Goal: Information Seeking & Learning: Learn about a topic

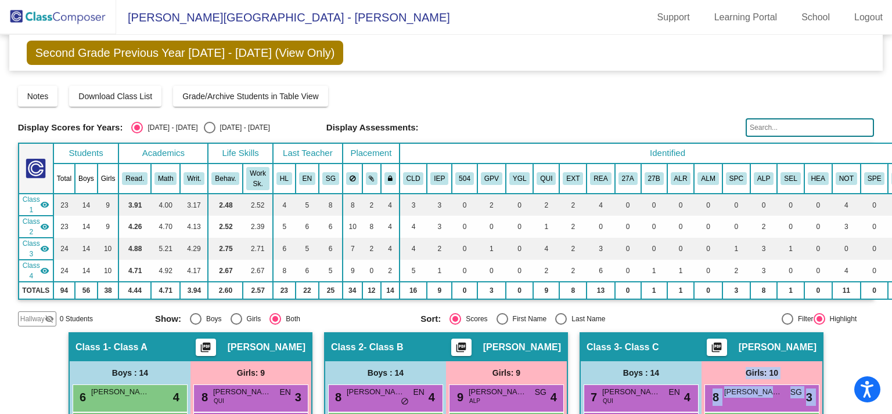
scroll to position [374, 0]
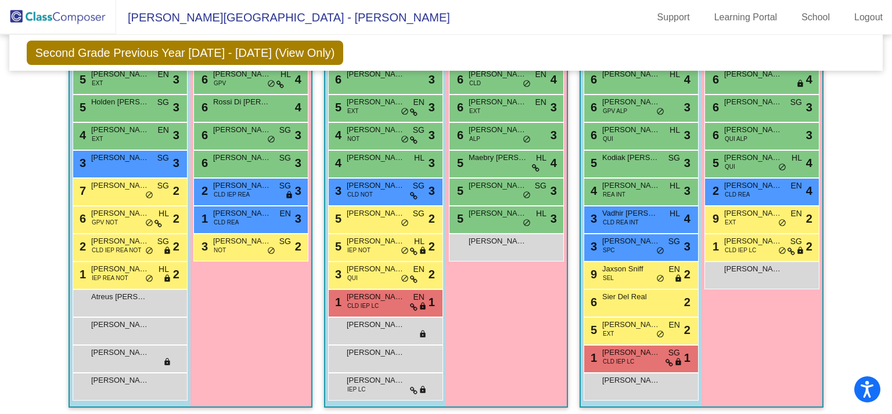
click at [510, 48] on div "Second Grade Previous Year [DATE] - [DATE] (View Only) Add, Move, or Retain Stu…" at bounding box center [446, 53] width 874 height 36
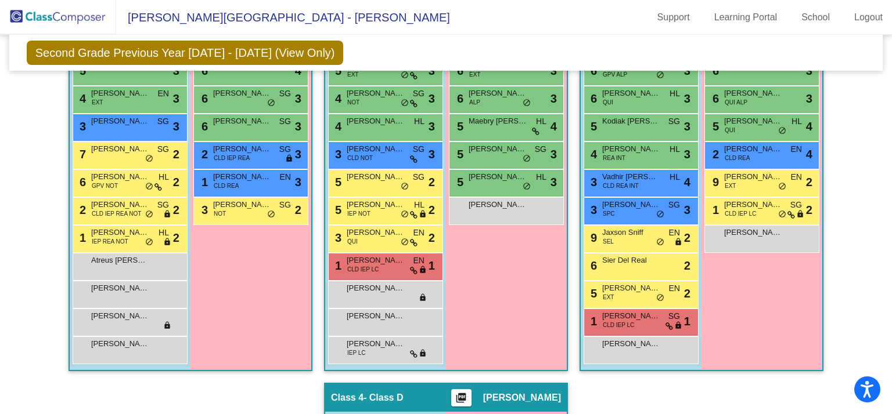
scroll to position [412, 0]
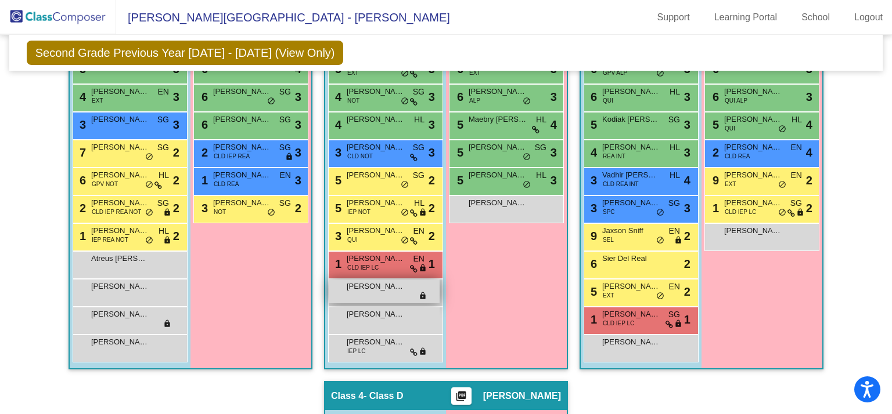
click at [420, 293] on span "lock" at bounding box center [423, 296] width 8 height 9
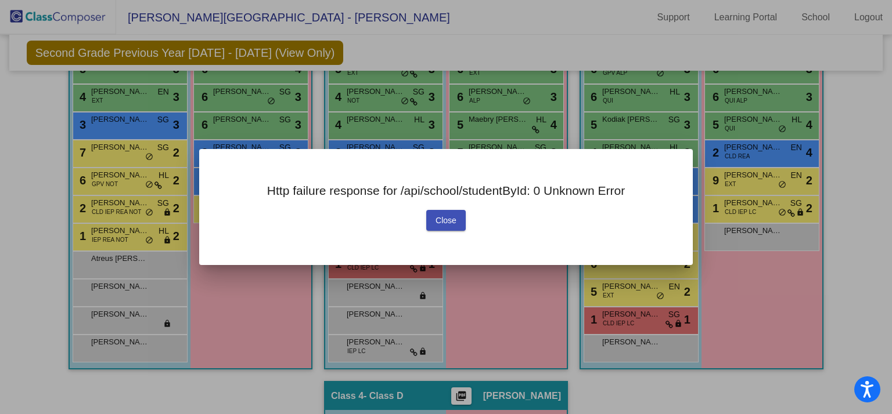
click at [435, 227] on button "Close" at bounding box center [445, 220] width 39 height 21
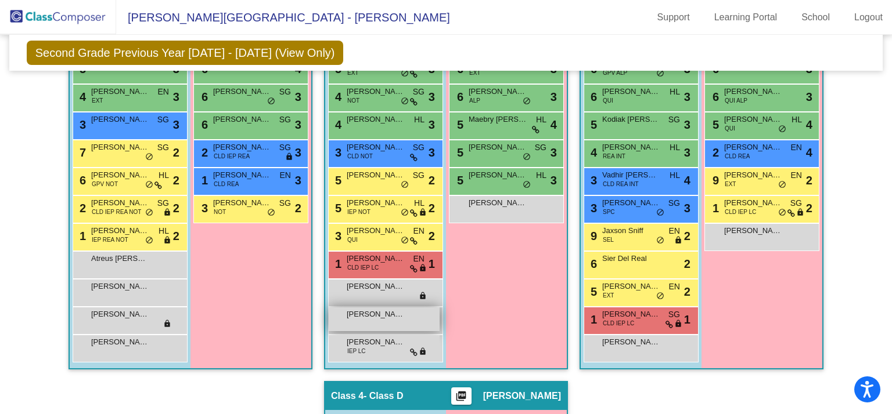
click at [329, 314] on div "[PERSON_NAME] lock do_not_disturb_alt" at bounding box center [384, 320] width 111 height 24
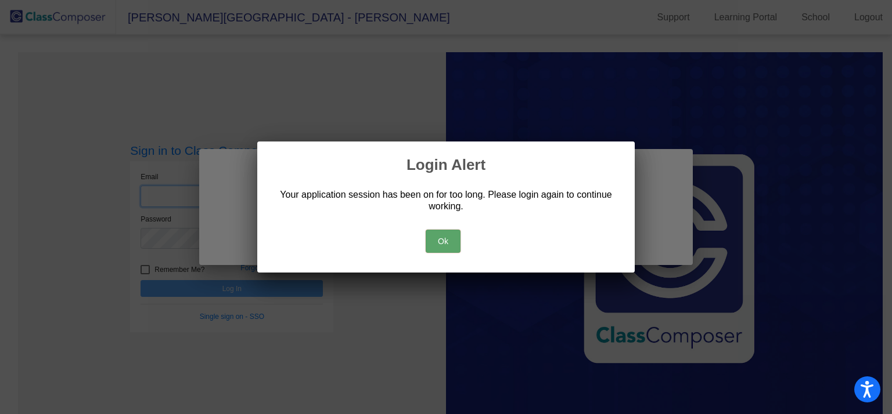
type input "[EMAIL_ADDRESS][DOMAIN_NAME]"
click at [439, 244] on button "Ok" at bounding box center [442, 241] width 35 height 23
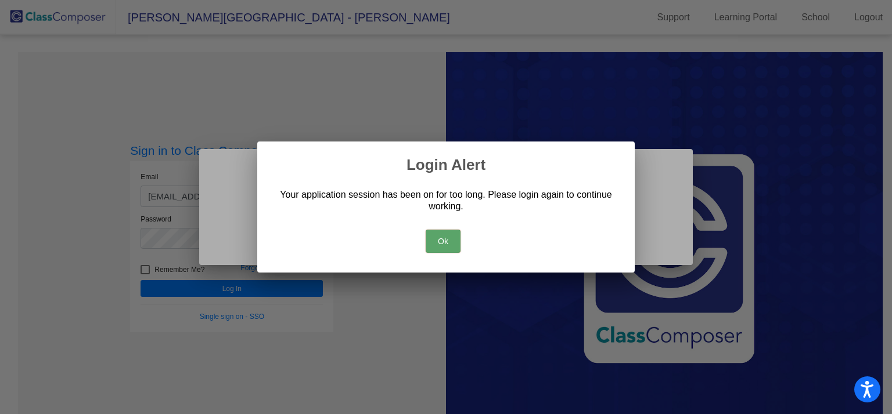
click at [200, 288] on div at bounding box center [446, 207] width 892 height 414
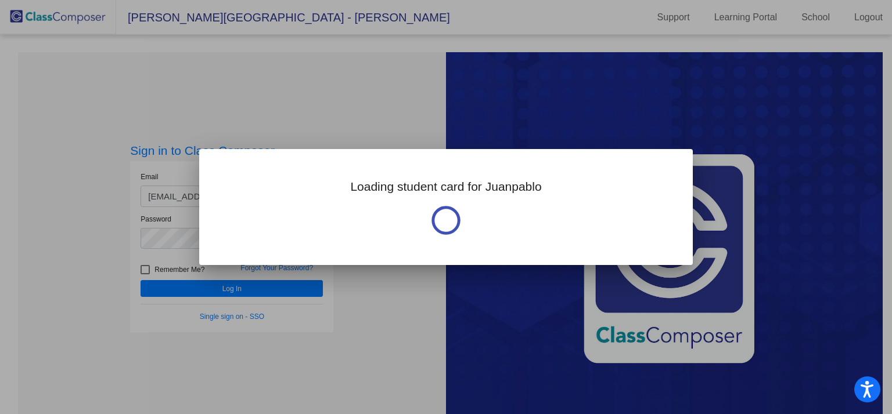
click at [204, 286] on div at bounding box center [446, 207] width 892 height 414
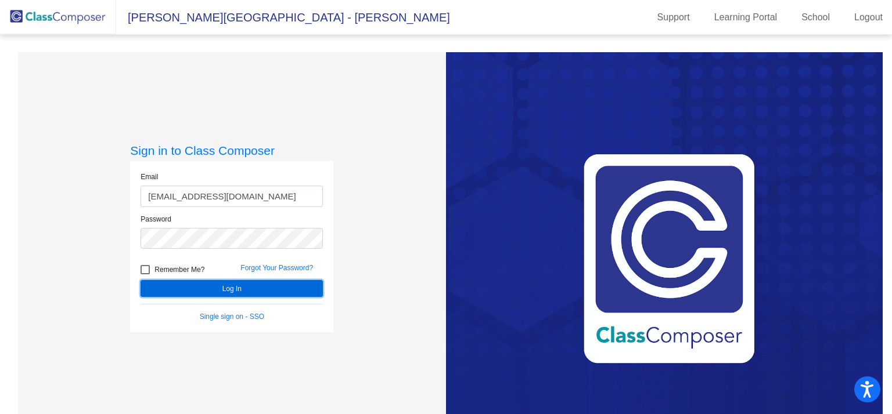
click at [241, 287] on button "Log In" at bounding box center [231, 288] width 182 height 17
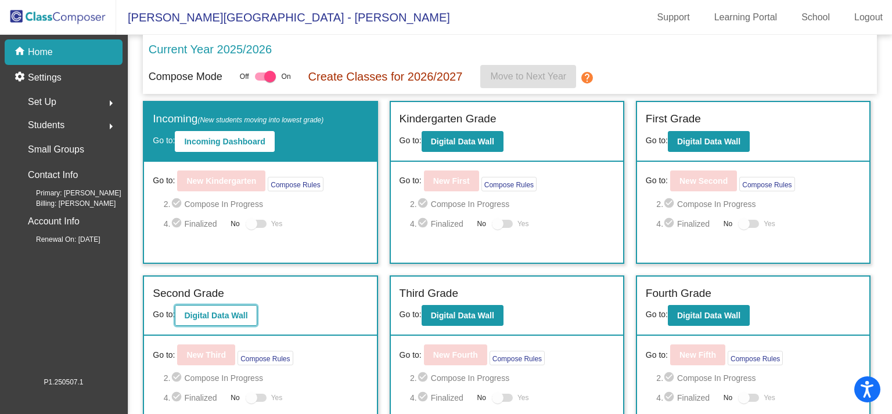
click at [207, 317] on b "Digital Data Wall" at bounding box center [215, 315] width 63 height 9
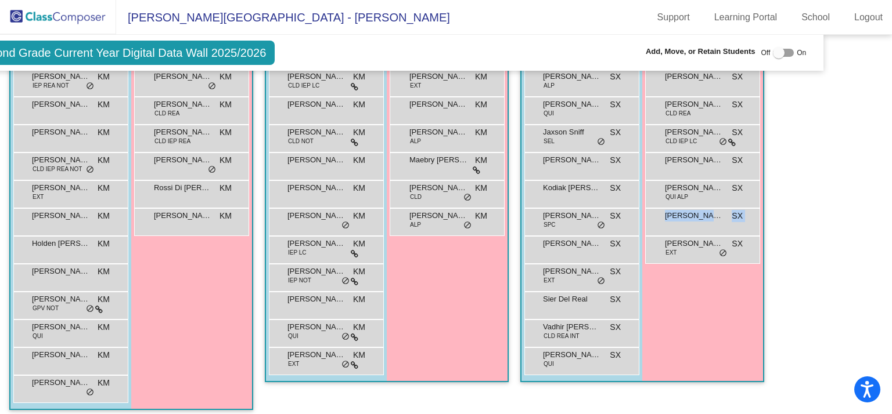
scroll to position [423, 60]
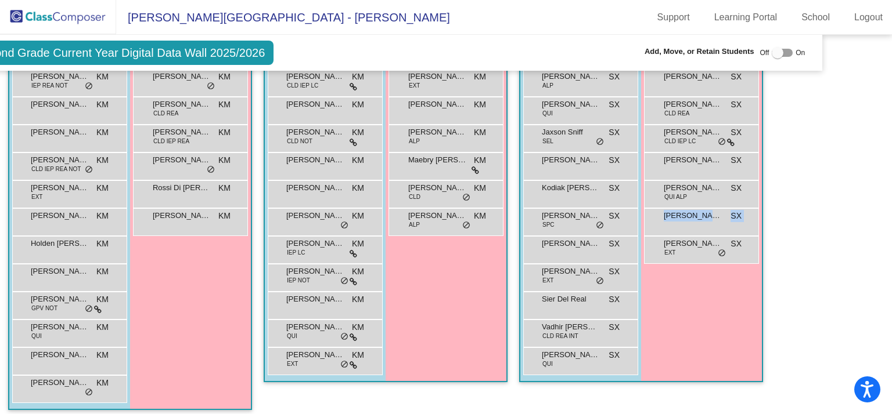
drag, startPoint x: 885, startPoint y: 244, endPoint x: 891, endPoint y: 230, distance: 15.3
click at [891, 230] on mat-sidenav-content "Second Grade Current Year Digital Data Wall 2025/2026 Add, Move, or Retain Stud…" at bounding box center [446, 225] width 892 height 380
drag, startPoint x: 860, startPoint y: 212, endPoint x: 887, endPoint y: 214, distance: 27.3
click at [891, 211] on mat-sidenav-content "Second Grade Current Year Digital Data Wall 2025/2026 Add, Move, or Retain Stud…" at bounding box center [446, 225] width 892 height 380
drag, startPoint x: 812, startPoint y: 309, endPoint x: 805, endPoint y: 218, distance: 92.0
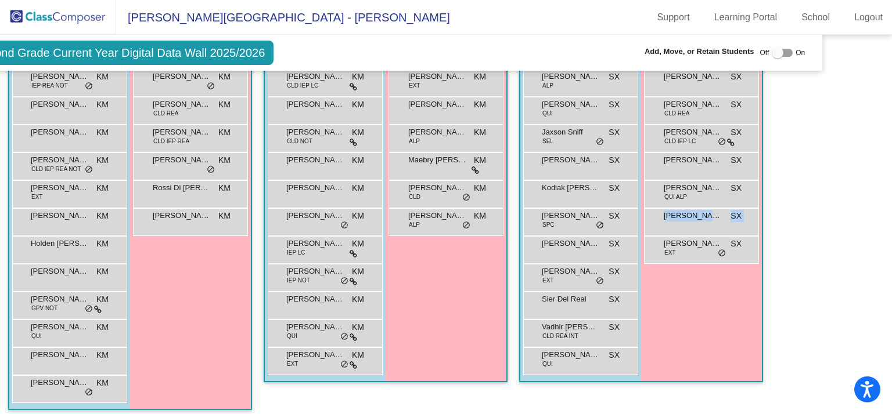
click at [805, 218] on mat-sidenav-content "Second Grade Current Year Digital Data Wall 2025/2026 Add, Move, or Retain Stud…" at bounding box center [446, 225] width 892 height 380
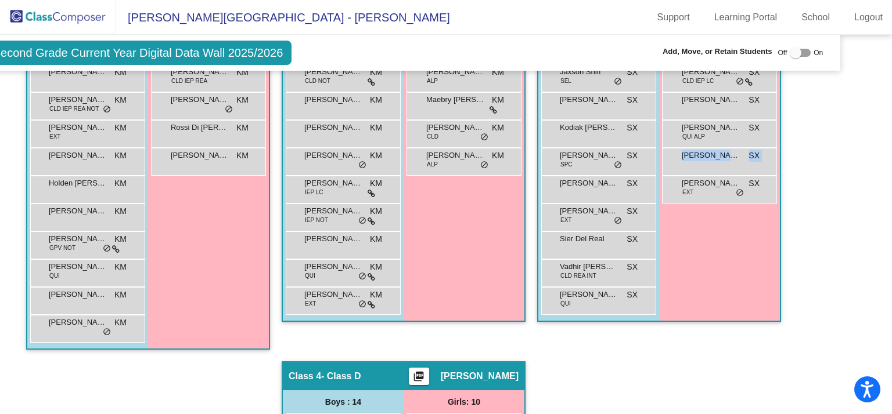
scroll to position [382, 42]
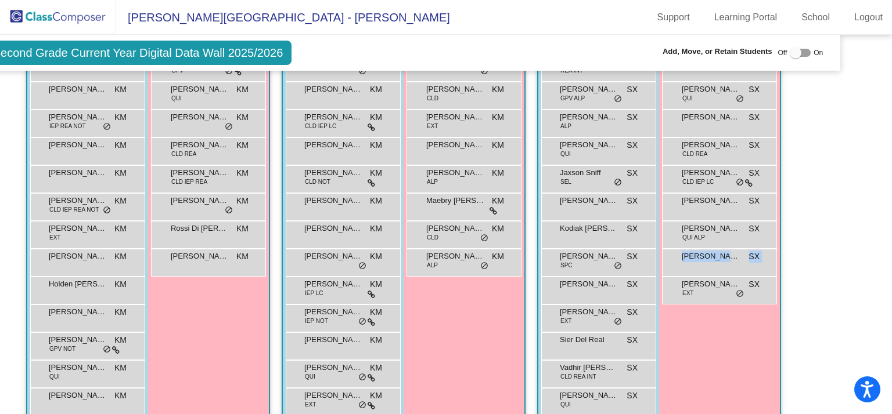
click at [0, 0] on div "Girls: 10 [PERSON_NAME] SX lock do_not_disturb_alt [PERSON_NAME] SX lock do_not…" at bounding box center [0, 0] width 0 height 0
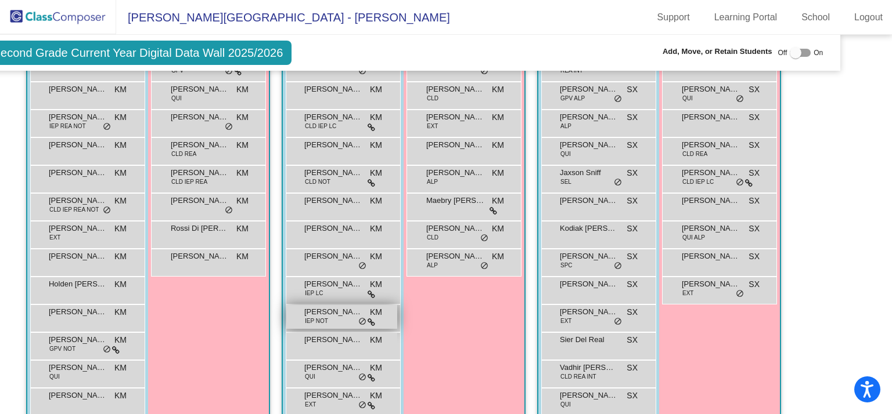
click at [334, 320] on div "[PERSON_NAME] IEP NOT KM lock do_not_disturb_alt" at bounding box center [341, 317] width 111 height 24
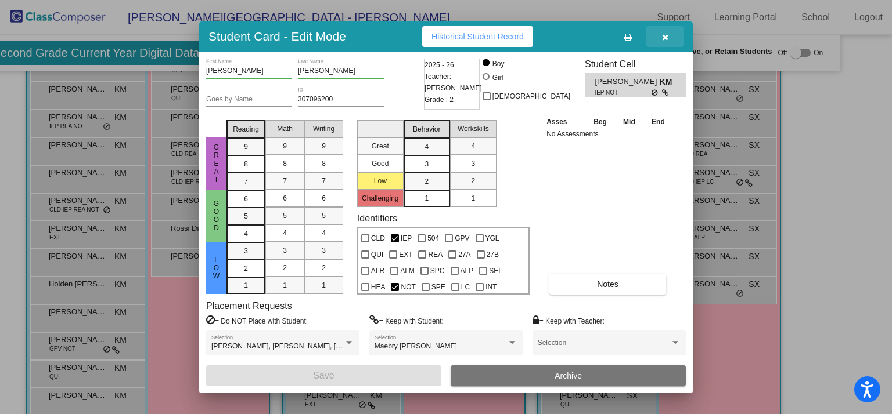
click at [668, 34] on icon "button" at bounding box center [665, 37] width 6 height 8
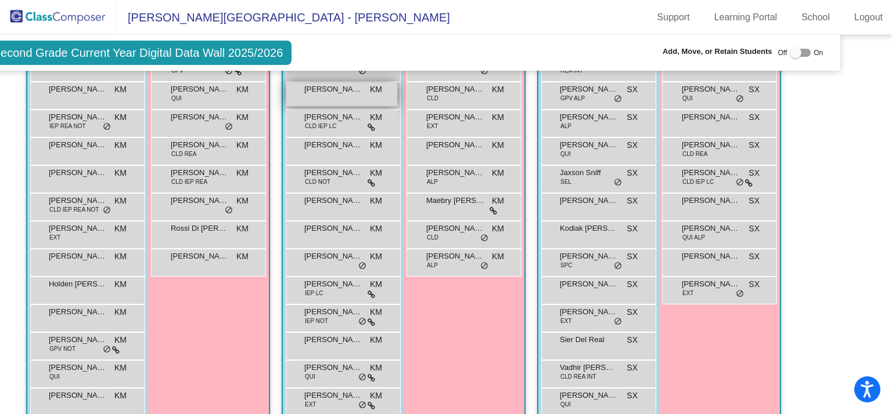
click at [345, 95] on div "[PERSON_NAME] KM lock do_not_disturb_alt" at bounding box center [341, 94] width 111 height 24
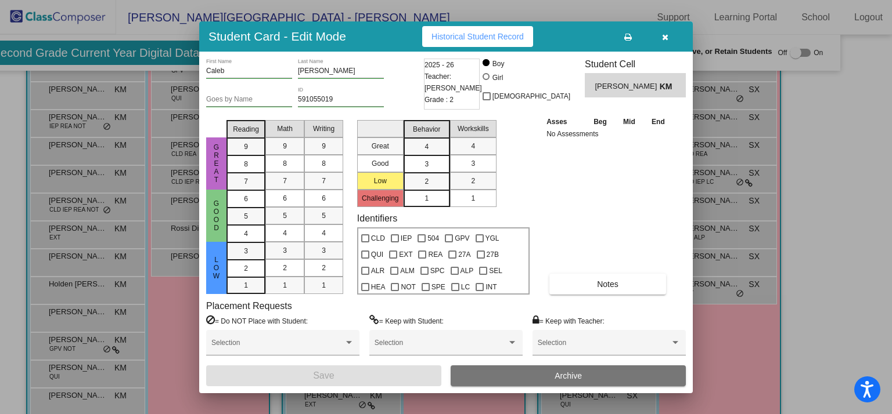
click at [659, 33] on button "button" at bounding box center [664, 36] width 37 height 21
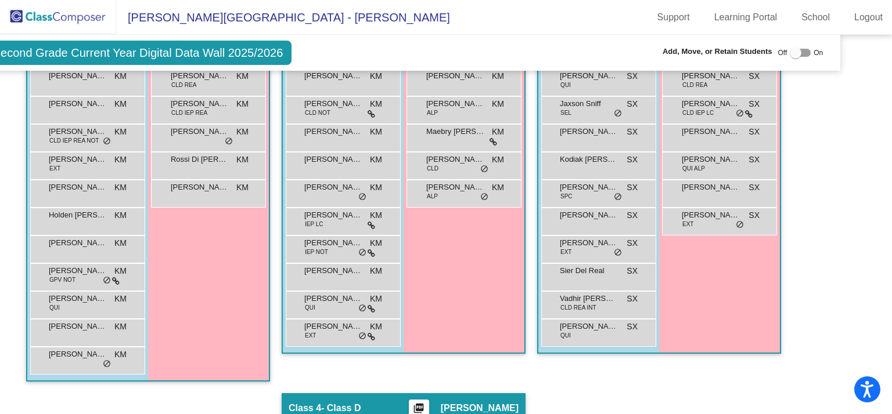
scroll to position [455, 42]
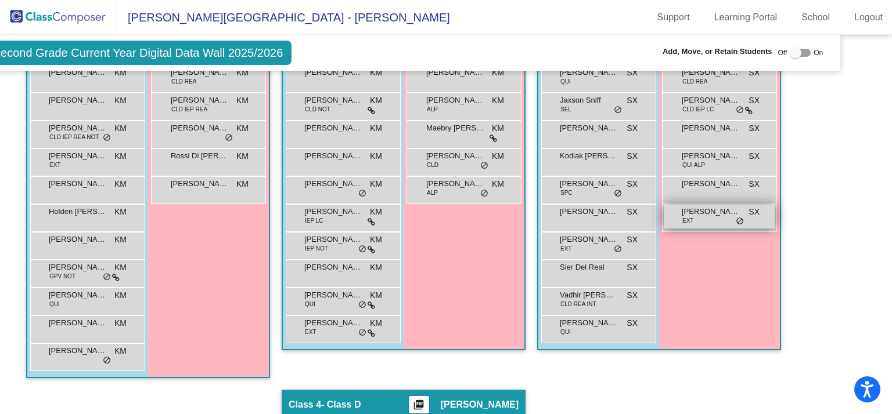
click at [708, 222] on div "[PERSON_NAME] EXT SX lock do_not_disturb_alt" at bounding box center [718, 217] width 111 height 24
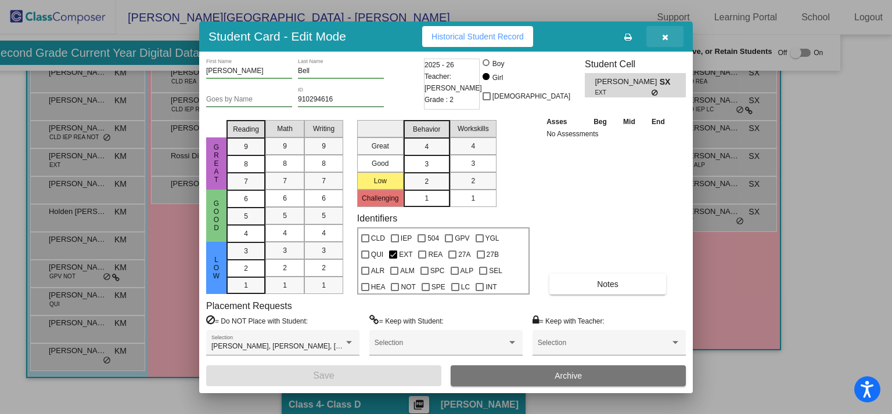
click at [666, 33] on icon "button" at bounding box center [665, 37] width 6 height 8
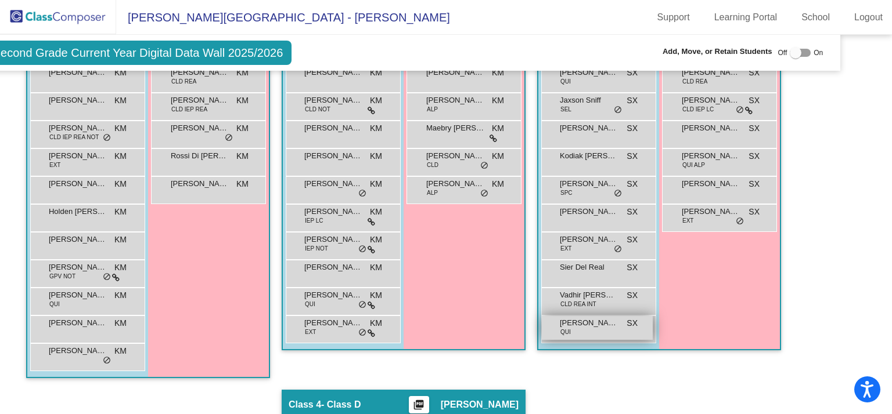
click at [595, 334] on div "[PERSON_NAME] QUI SX lock do_not_disturb_alt" at bounding box center [597, 328] width 111 height 24
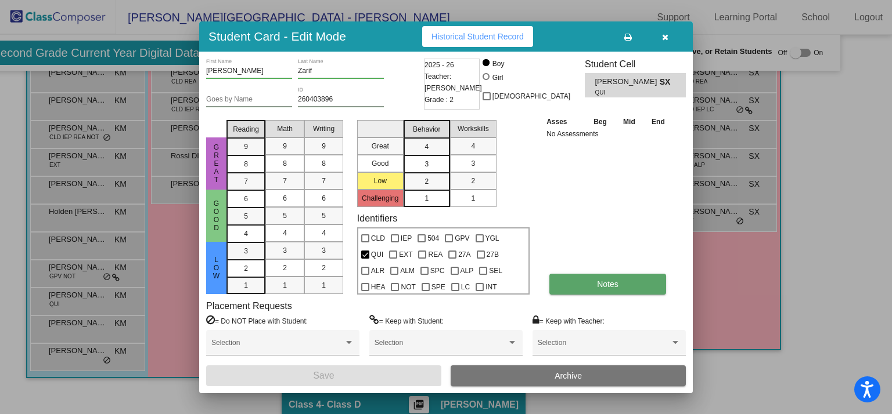
click at [605, 286] on span "Notes" at bounding box center [607, 284] width 21 height 9
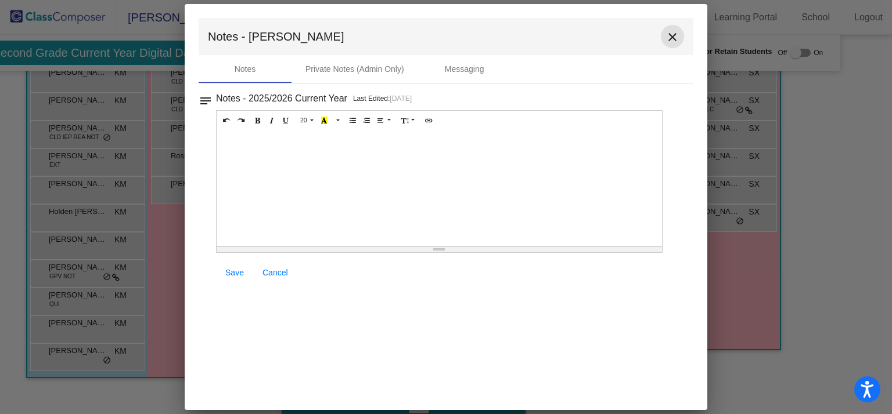
click at [669, 39] on mat-icon "close" at bounding box center [672, 37] width 14 height 14
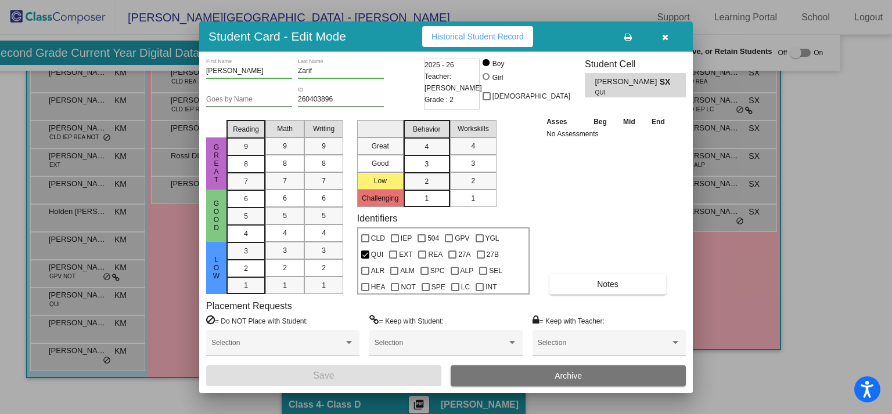
click at [668, 37] on button "button" at bounding box center [664, 36] width 37 height 21
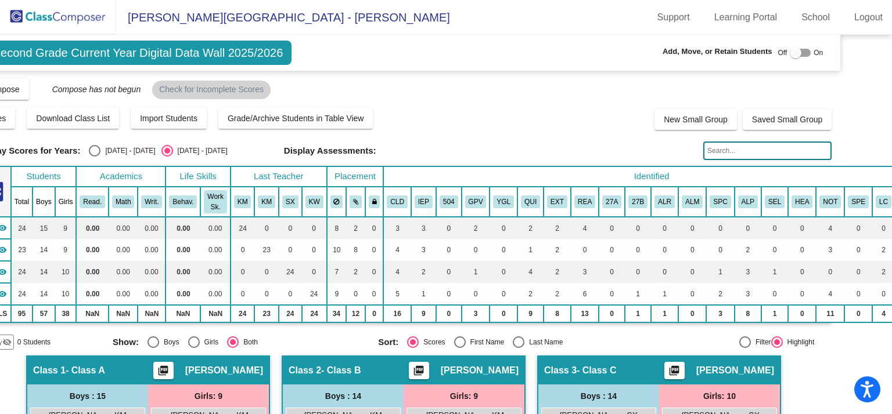
scroll to position [0, 0]
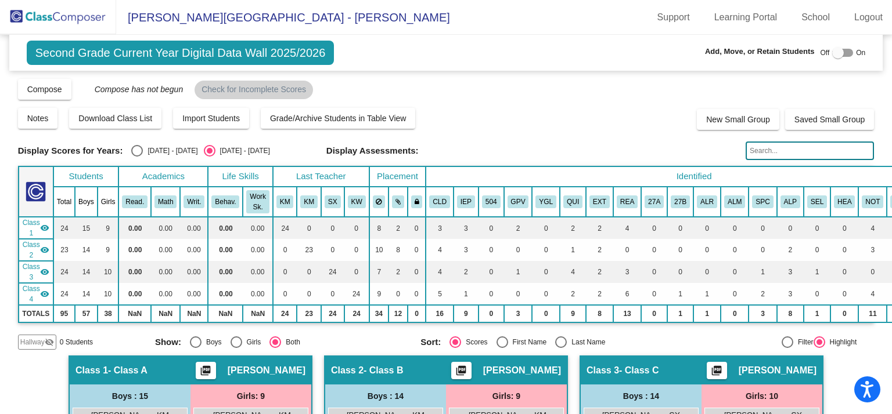
click at [135, 149] on div "Select an option" at bounding box center [137, 151] width 12 height 12
click at [136, 157] on input "[DATE] - [DATE]" at bounding box center [136, 157] width 1 height 1
radio input "true"
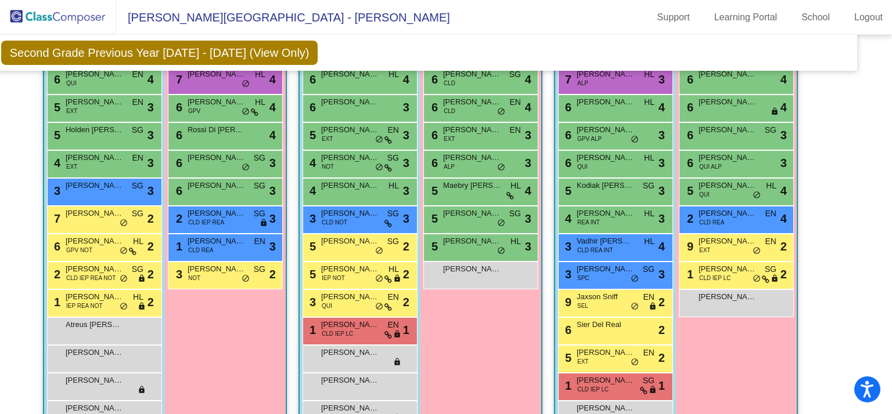
scroll to position [344, 26]
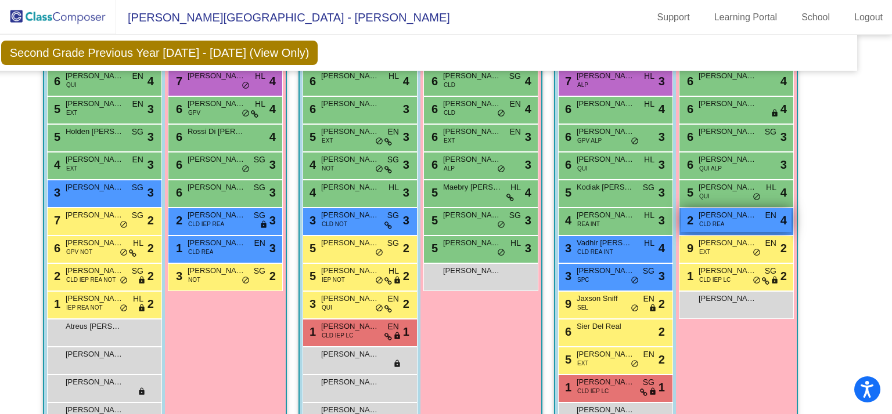
click at [760, 218] on div "2 [PERSON_NAME] CLD [PERSON_NAME] EN lock do_not_disturb_alt 4" at bounding box center [735, 220] width 111 height 24
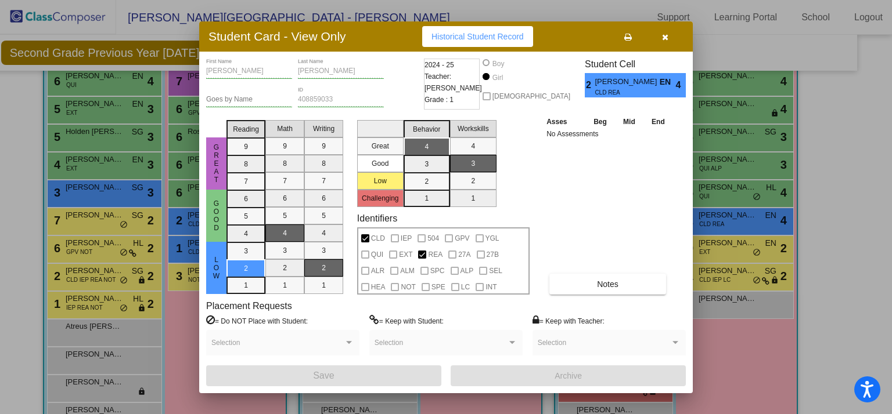
click at [666, 32] on span "button" at bounding box center [665, 36] width 6 height 9
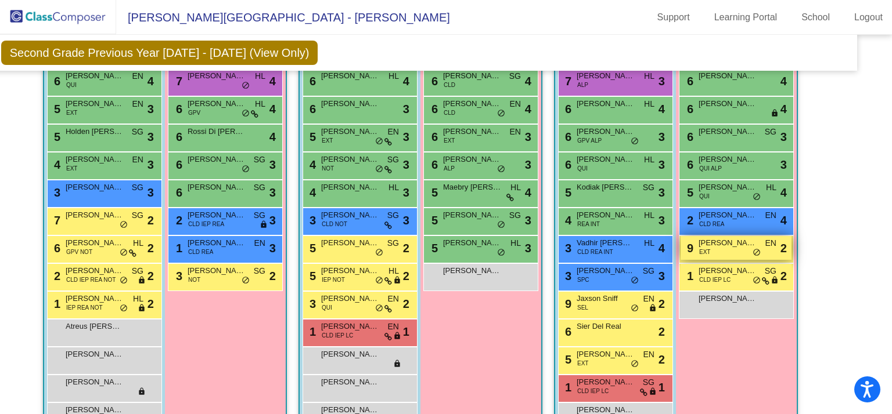
click at [716, 248] on div "9 [PERSON_NAME] EXT EN lock do_not_disturb_alt 2" at bounding box center [735, 248] width 111 height 24
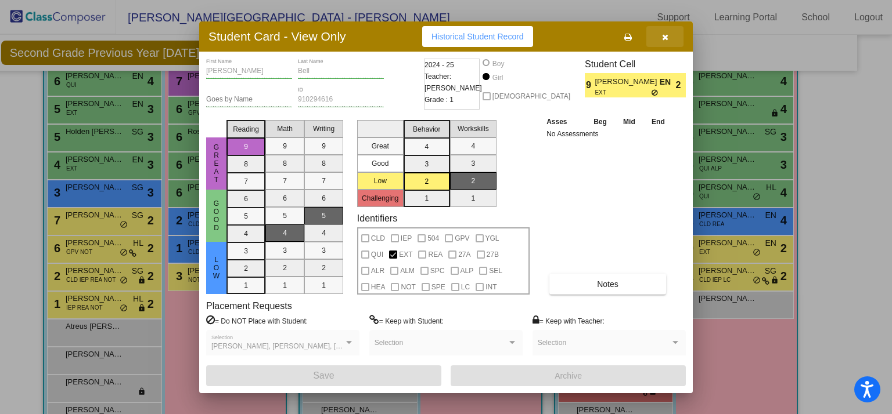
click at [663, 37] on icon "button" at bounding box center [665, 37] width 6 height 8
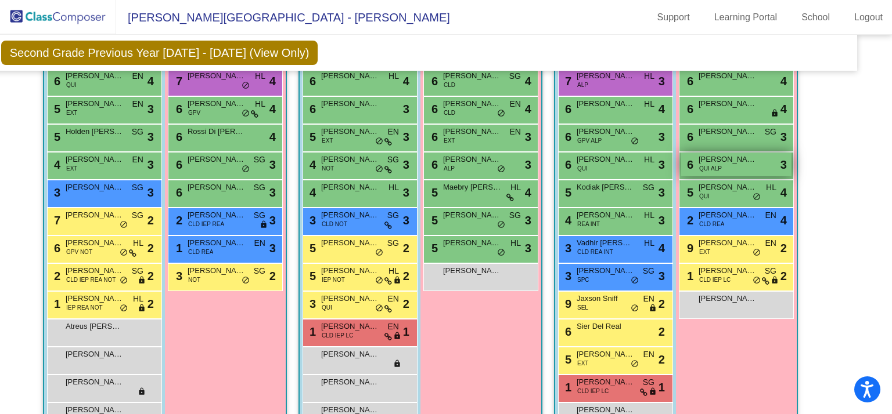
click at [710, 164] on span "QUI ALP" at bounding box center [710, 168] width 23 height 9
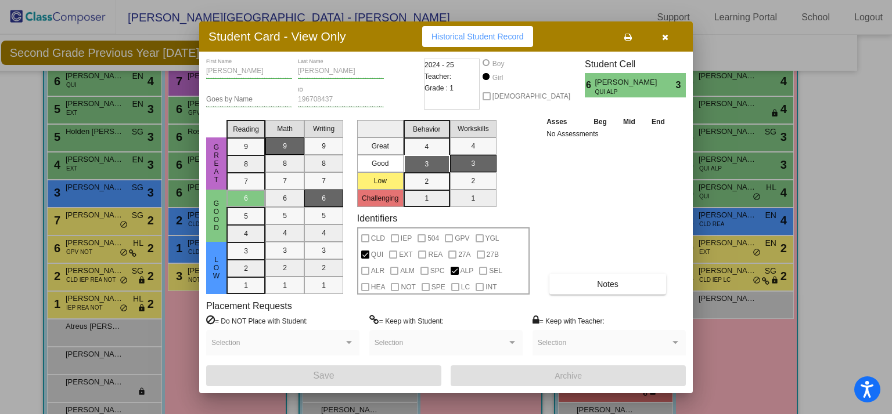
click at [666, 40] on icon "button" at bounding box center [665, 37] width 6 height 8
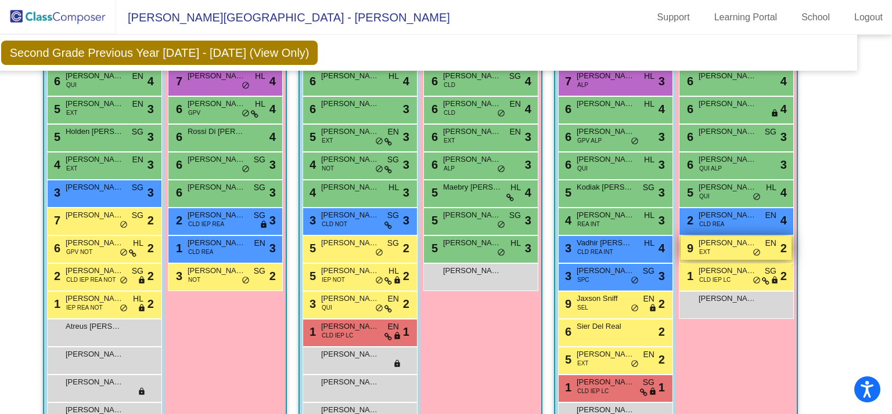
click at [726, 240] on span "[PERSON_NAME]" at bounding box center [727, 243] width 58 height 12
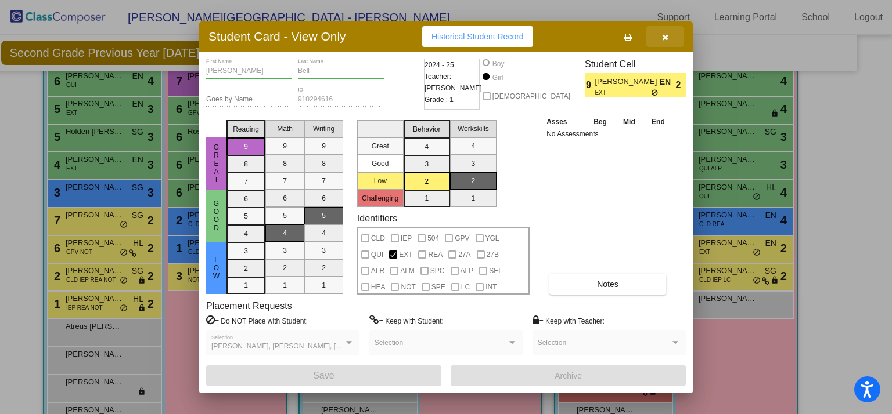
click at [662, 39] on icon "button" at bounding box center [665, 37] width 6 height 8
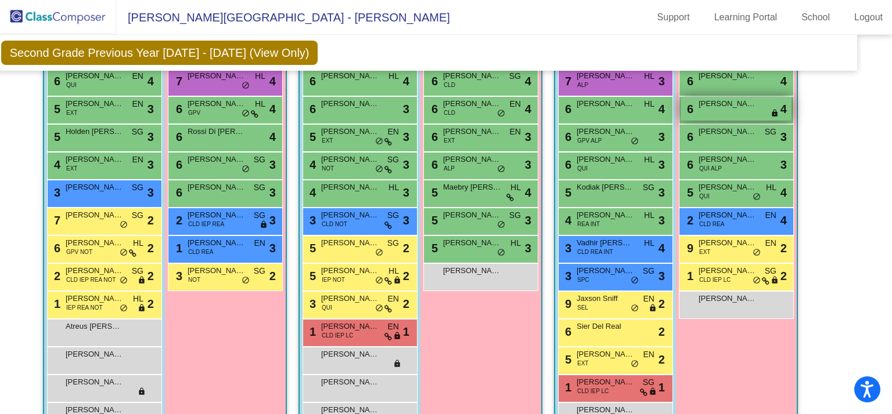
click at [712, 108] on div "6 Skyris [PERSON_NAME] lock do_not_disturb_alt 4" at bounding box center [735, 109] width 111 height 24
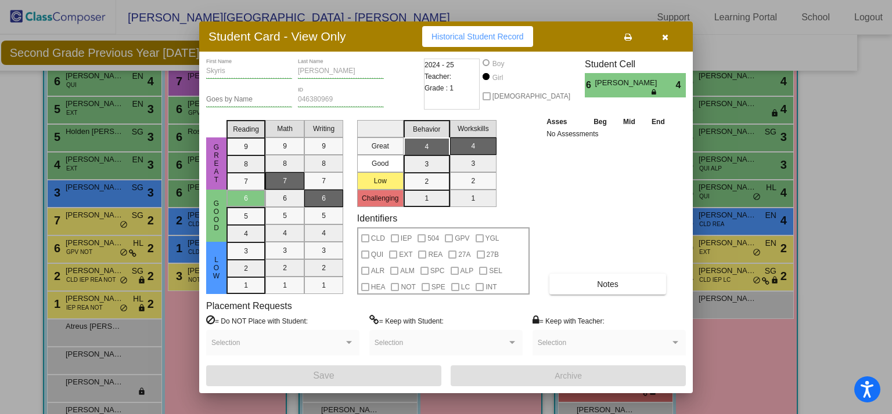
click at [666, 33] on icon "button" at bounding box center [665, 37] width 6 height 8
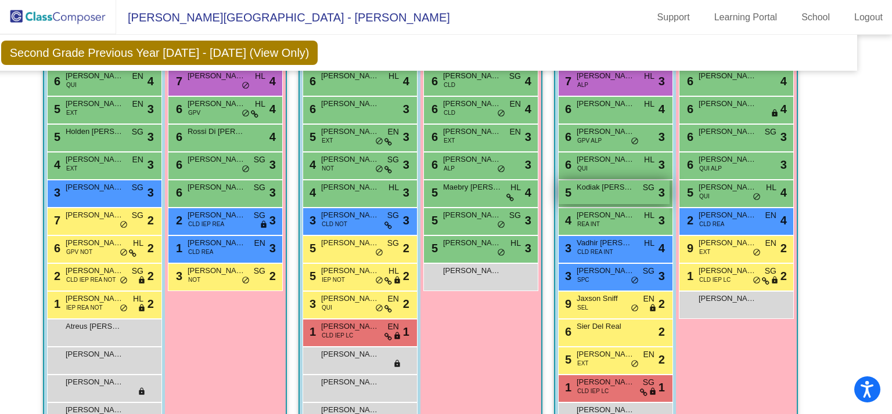
click at [593, 185] on span "Kodiak [PERSON_NAME]" at bounding box center [605, 188] width 58 height 12
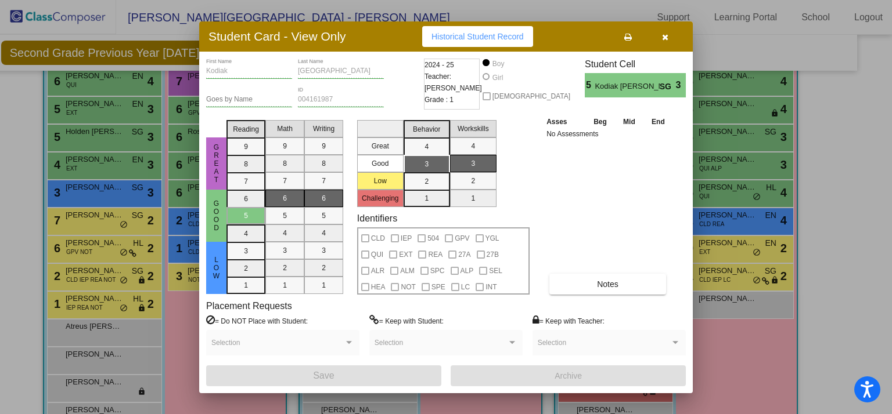
click at [665, 41] on button "button" at bounding box center [664, 36] width 37 height 21
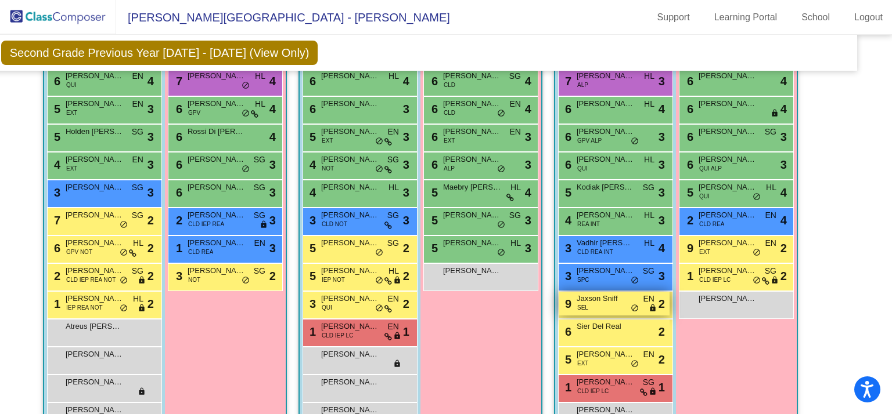
click at [608, 310] on div "9 Jaxson Sniff SEL EN lock do_not_disturb_alt 2" at bounding box center [613, 304] width 111 height 24
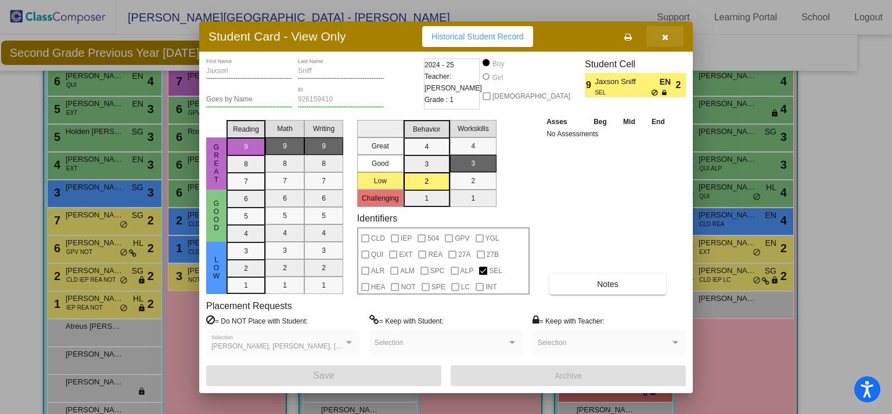
click at [670, 39] on button "button" at bounding box center [664, 36] width 37 height 21
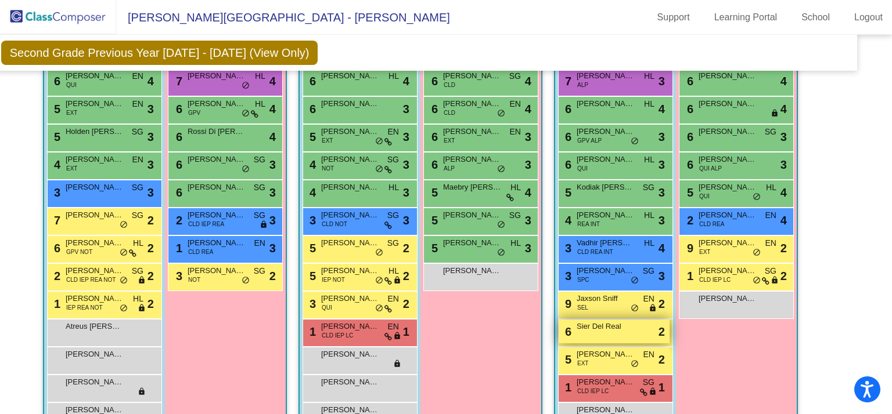
click at [628, 323] on span "Sier Del Real" at bounding box center [605, 327] width 58 height 12
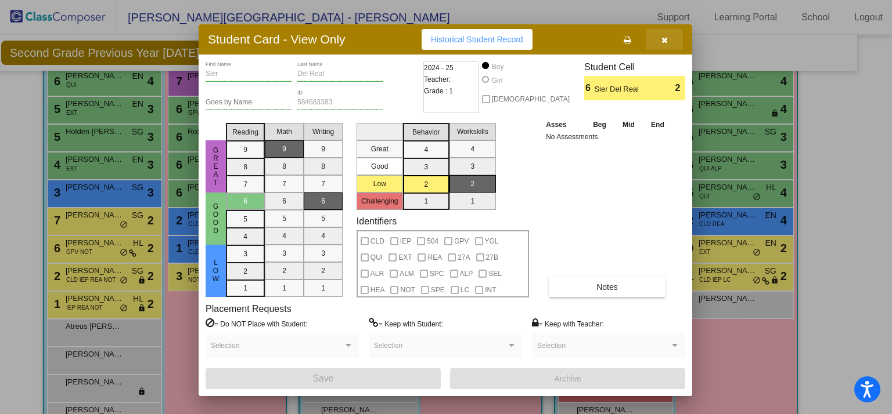
click at [657, 35] on button "button" at bounding box center [663, 39] width 37 height 21
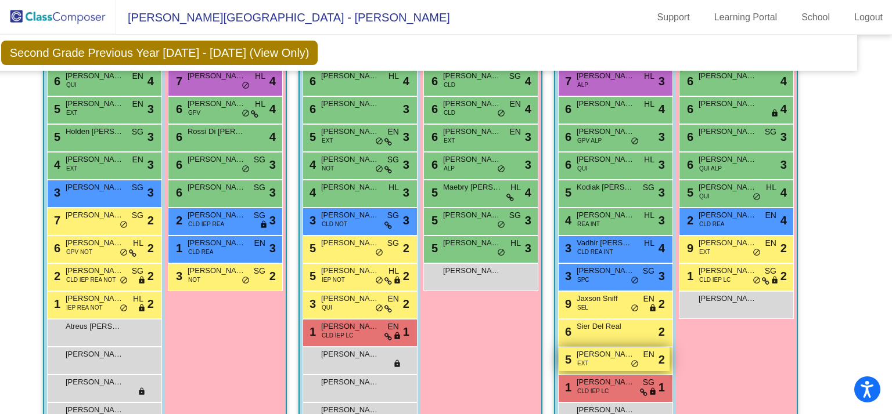
click at [611, 359] on div "5 [PERSON_NAME] EXT EN lock do_not_disturb_alt 2" at bounding box center [613, 360] width 111 height 24
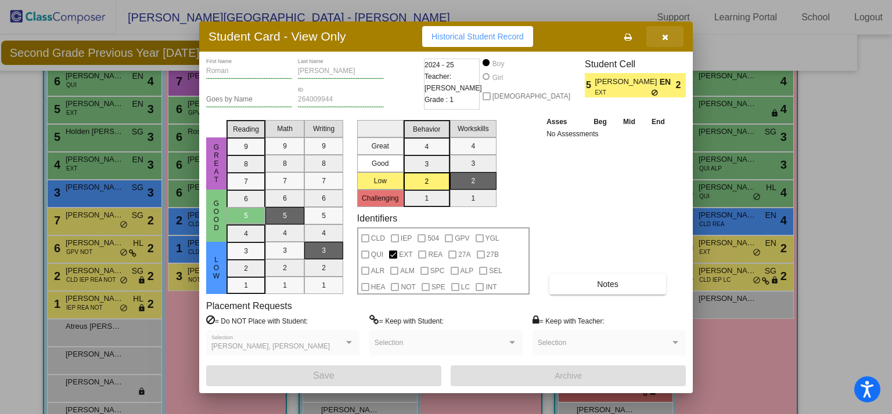
click at [668, 33] on button "button" at bounding box center [664, 36] width 37 height 21
